Goal: Ask a question

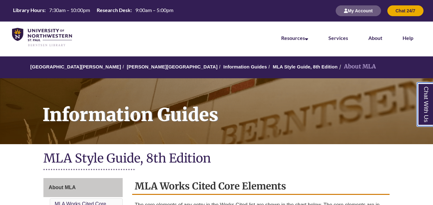
click at [426, 91] on link "Chat With Us" at bounding box center [425, 104] width 16 height 43
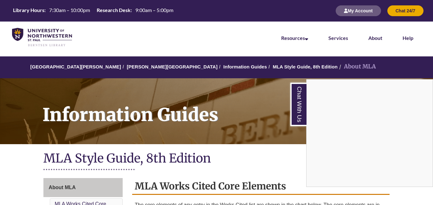
click at [410, 50] on li "Help" at bounding box center [407, 38] width 31 height 32
click at [302, 114] on link "Chat With Us" at bounding box center [298, 104] width 16 height 43
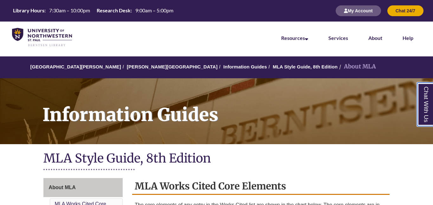
click at [427, 118] on link "Chat With Us" at bounding box center [425, 104] width 16 height 43
click at [422, 96] on link "Chat With Us" at bounding box center [425, 104] width 16 height 43
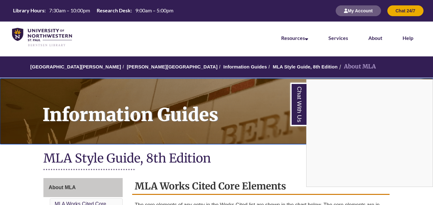
click at [262, 117] on h1 "Information Guides" at bounding box center [233, 107] width 397 height 58
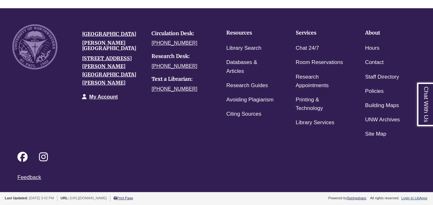
scroll to position [829, 0]
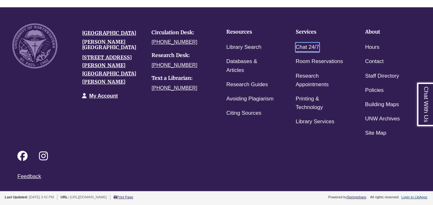
click at [306, 48] on link "Chat 24/7" at bounding box center [307, 47] width 23 height 9
